Goal: Transaction & Acquisition: Purchase product/service

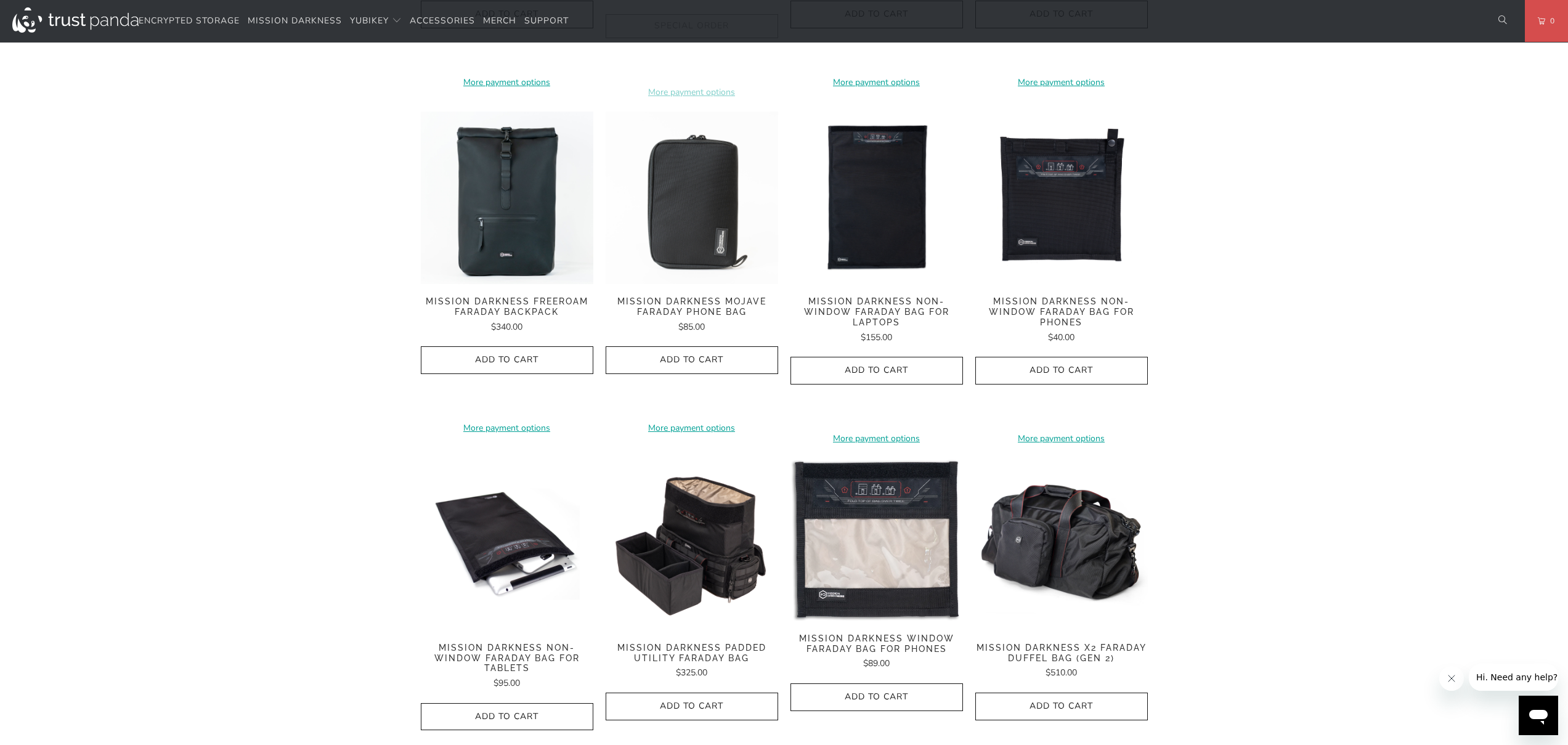
scroll to position [2051, 0]
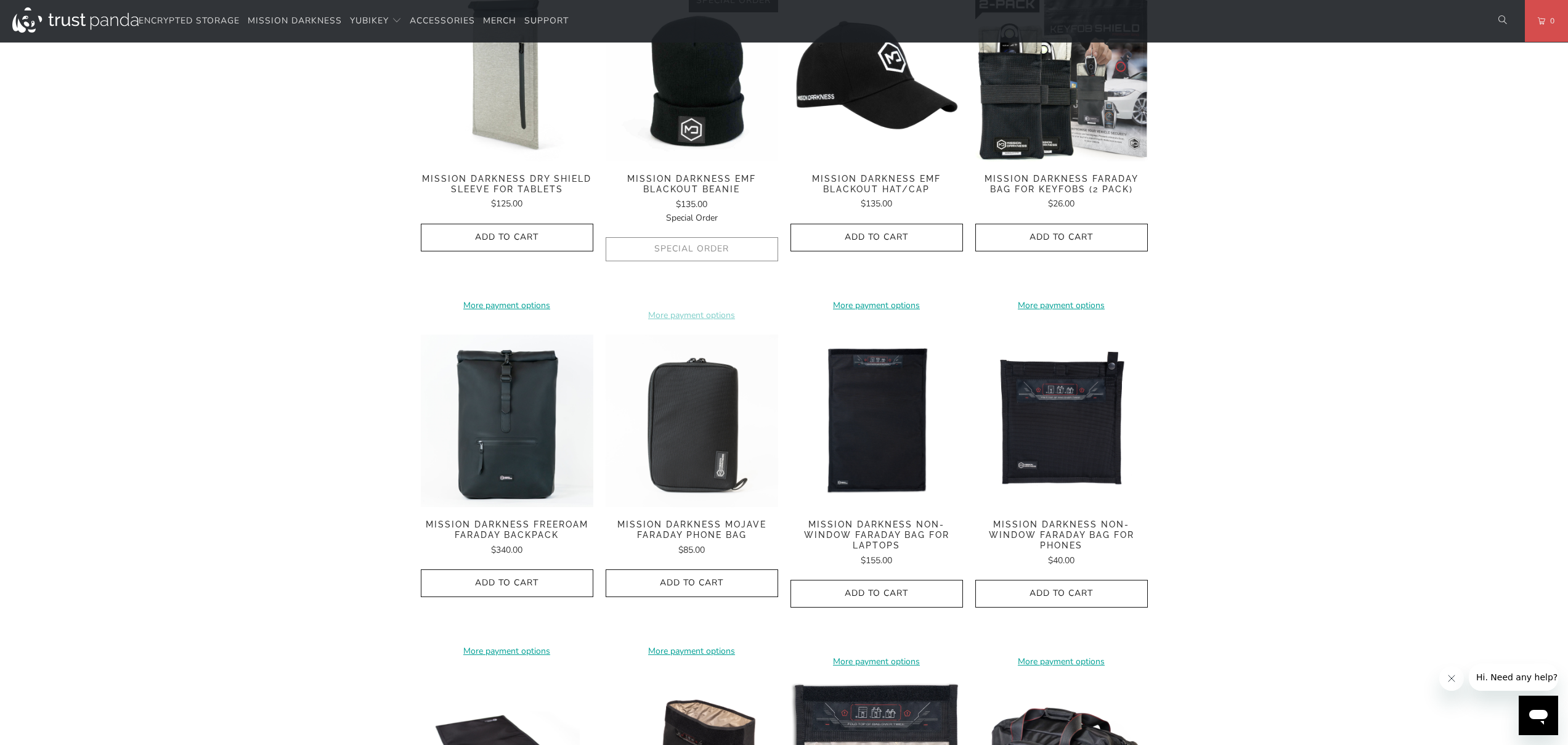
click at [894, 537] on span "Mission Darkness Non-Window Faraday Bag for Laptops" at bounding box center [877, 534] width 172 height 30
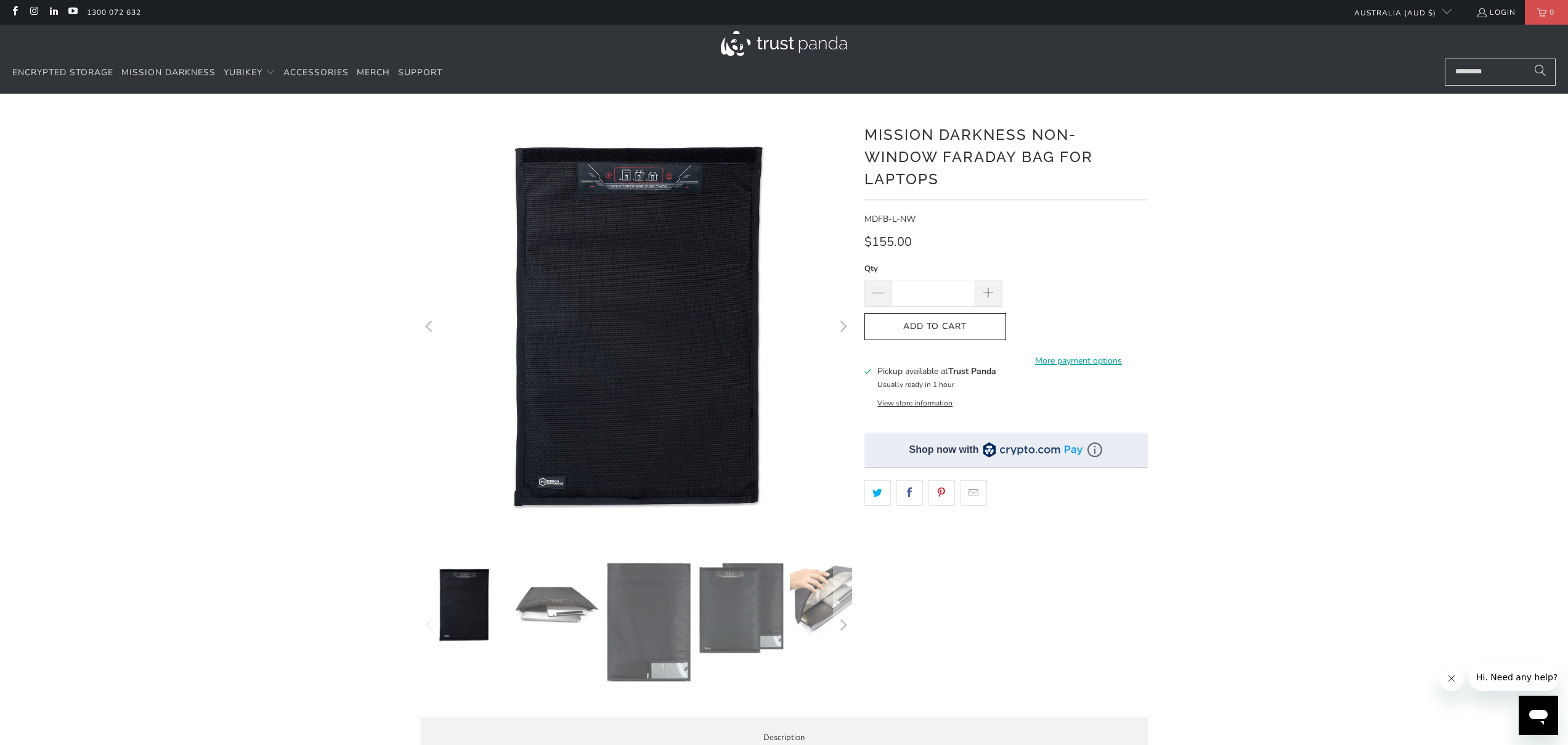
click at [559, 614] on img at bounding box center [556, 605] width 86 height 86
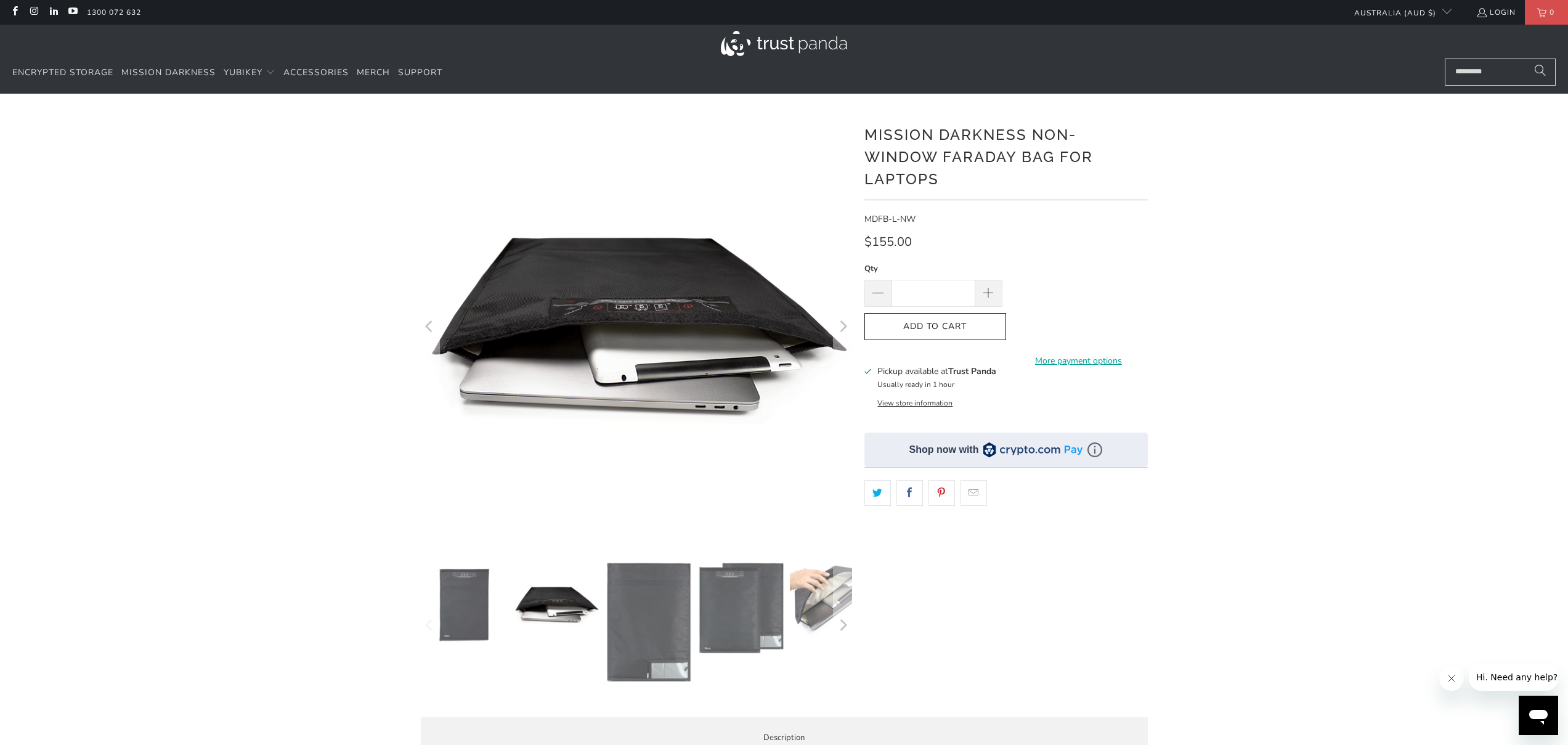
click at [620, 614] on img at bounding box center [648, 622] width 86 height 120
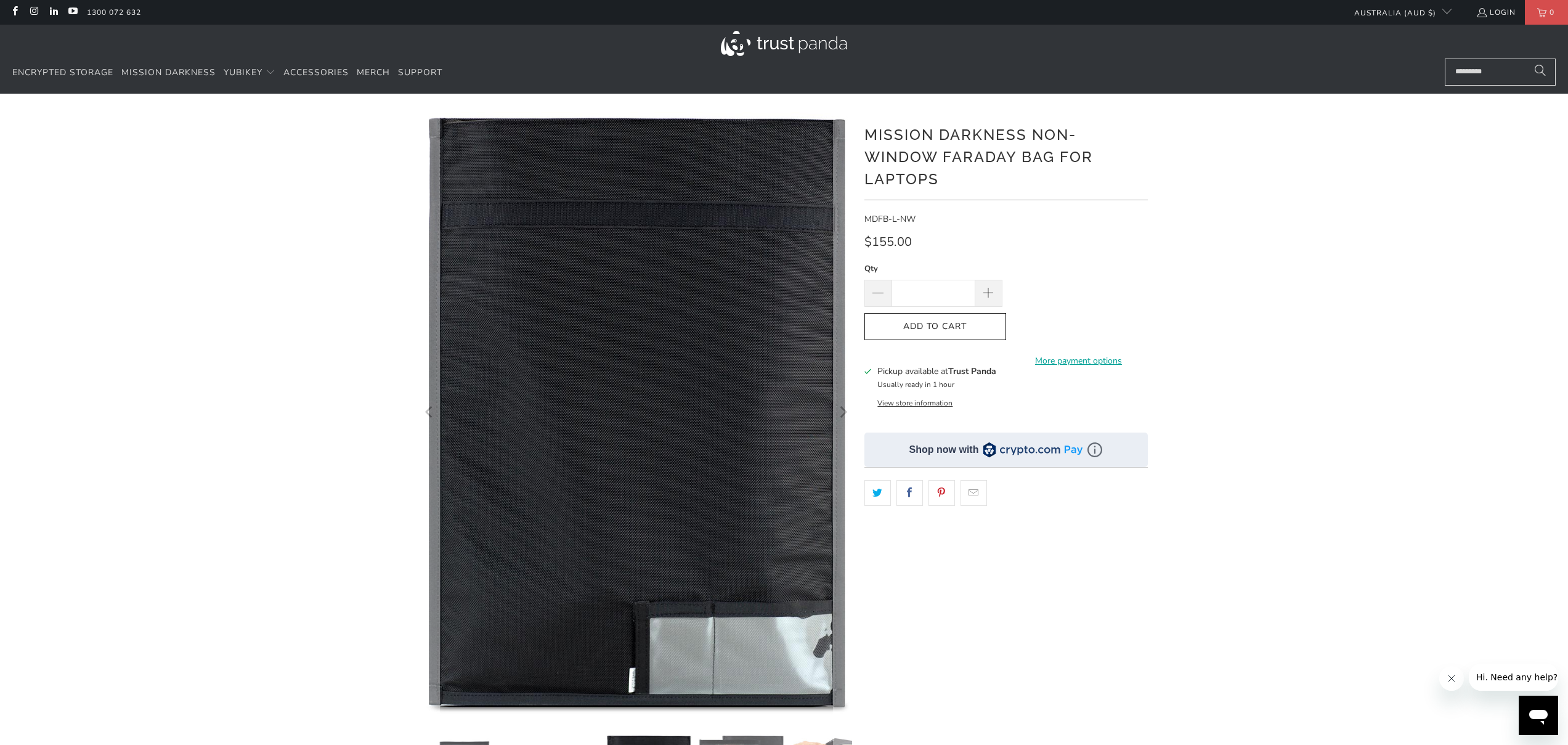
scroll to position [741, 0]
